Goal: Transaction & Acquisition: Download file/media

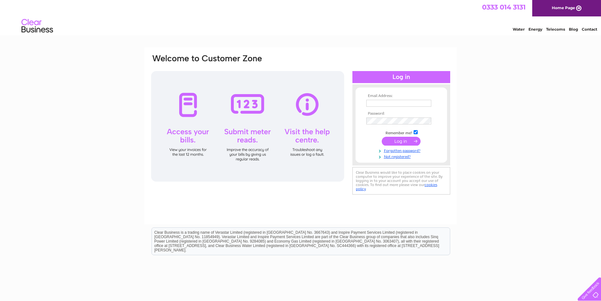
type input "info@fccsgroup.co.uk"
click at [390, 139] on input "submit" at bounding box center [401, 141] width 39 height 9
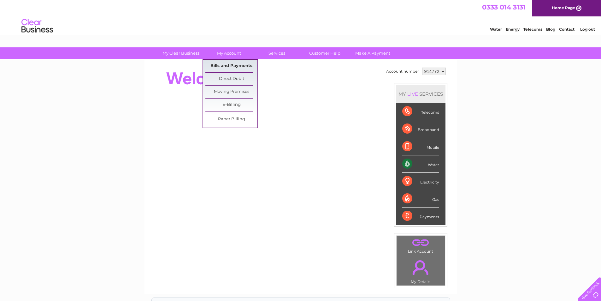
click at [220, 63] on link "Bills and Payments" at bounding box center [231, 66] width 52 height 13
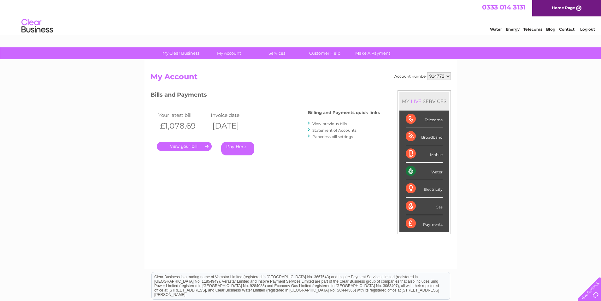
click at [196, 145] on link "." at bounding box center [184, 146] width 55 height 9
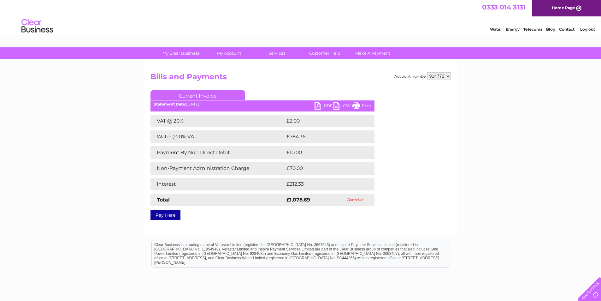
click at [324, 106] on link "PDF" at bounding box center [324, 106] width 19 height 9
